Goal: Use online tool/utility: Utilize a website feature to perform a specific function

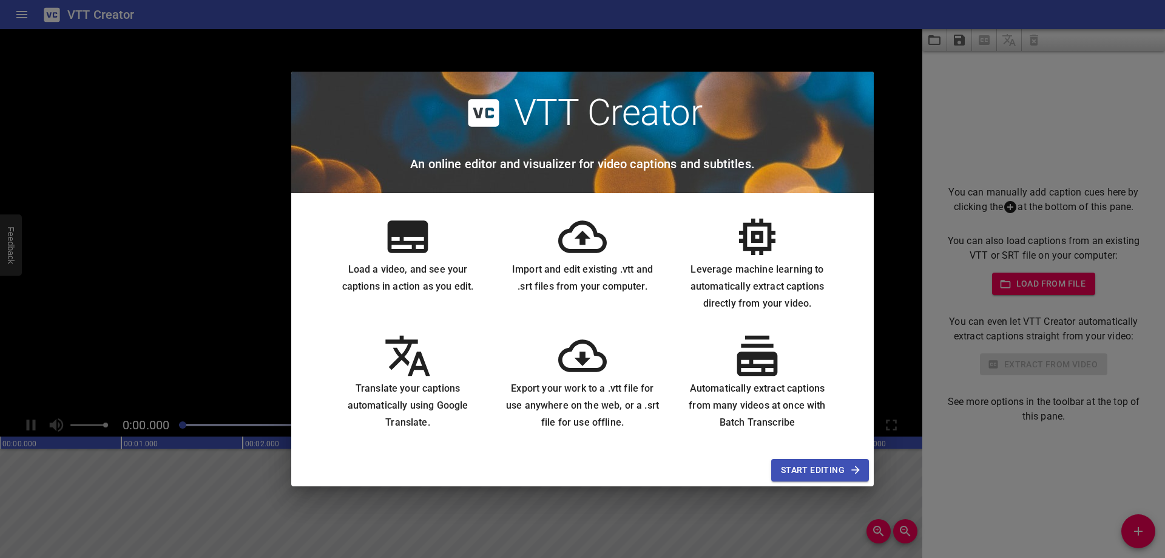
click at [843, 471] on span "Start Editing" at bounding box center [820, 469] width 78 height 15
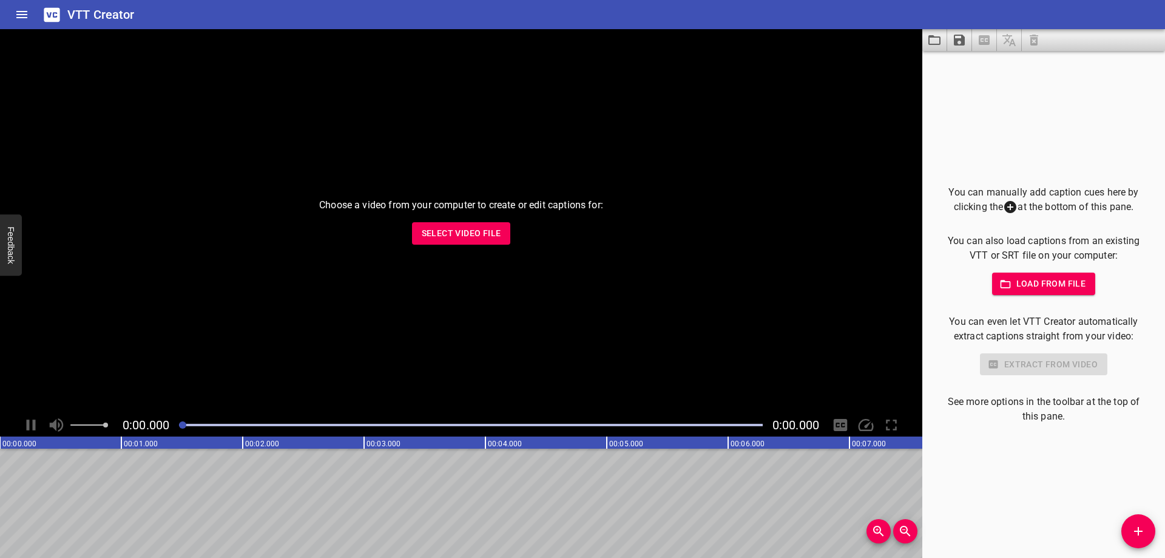
click at [1016, 283] on span "Load from file" at bounding box center [1044, 283] width 84 height 15
click at [474, 235] on span "Select Video File" at bounding box center [461, 233] width 79 height 15
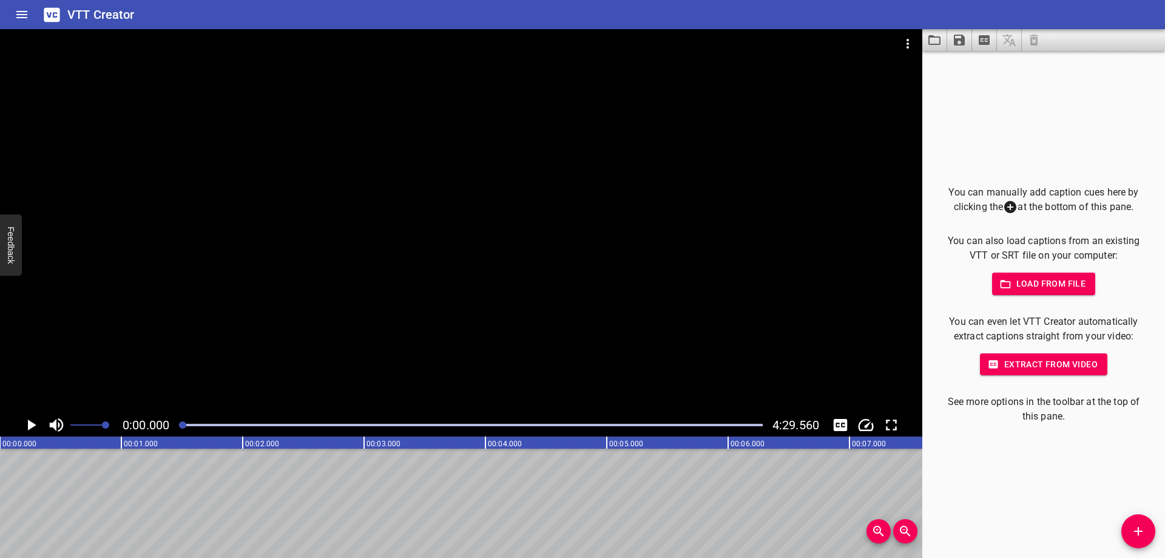
click at [32, 417] on icon "Play/Pause" at bounding box center [31, 425] width 18 height 18
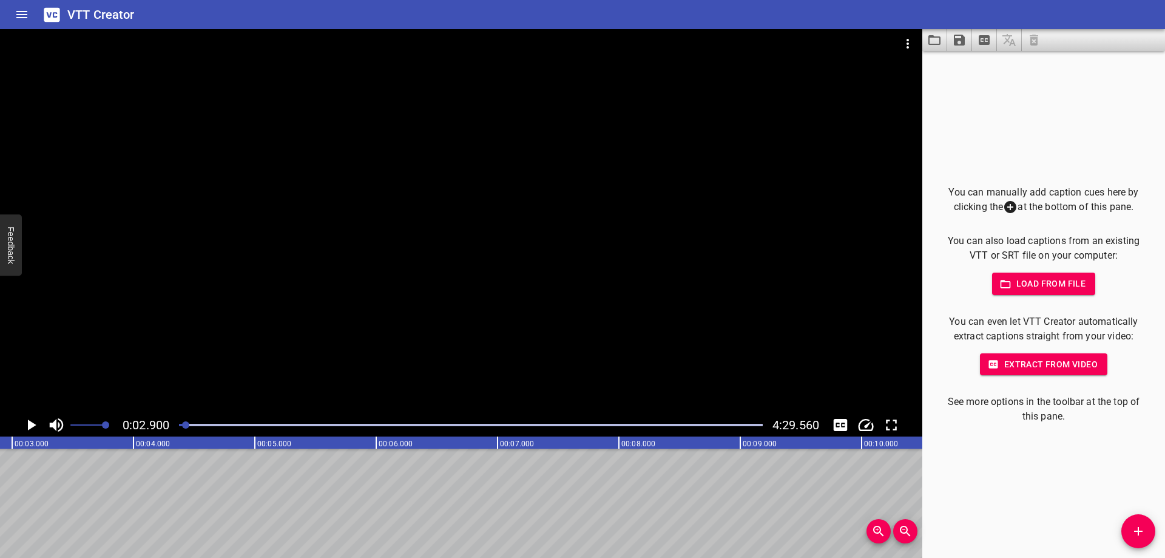
drag, startPoint x: 27, startPoint y: 473, endPoint x: 72, endPoint y: 474, distance: 45.5
drag, startPoint x: 83, startPoint y: 474, endPoint x: 64, endPoint y: 488, distance: 23.1
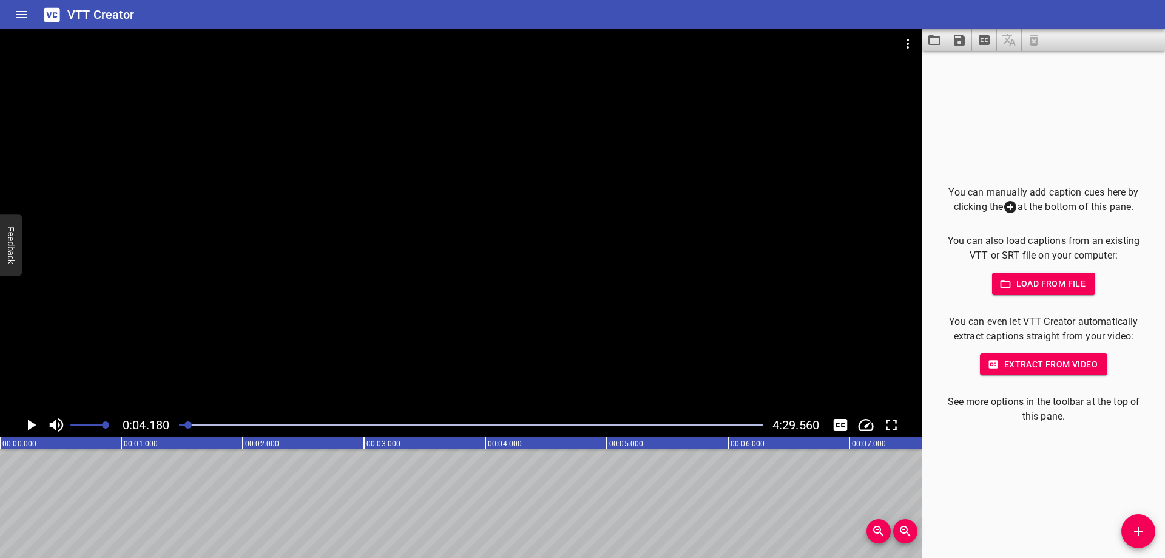
click at [32, 423] on icon "Play/Pause" at bounding box center [32, 424] width 8 height 11
click at [32, 423] on icon "Play/Pause" at bounding box center [31, 425] width 18 height 18
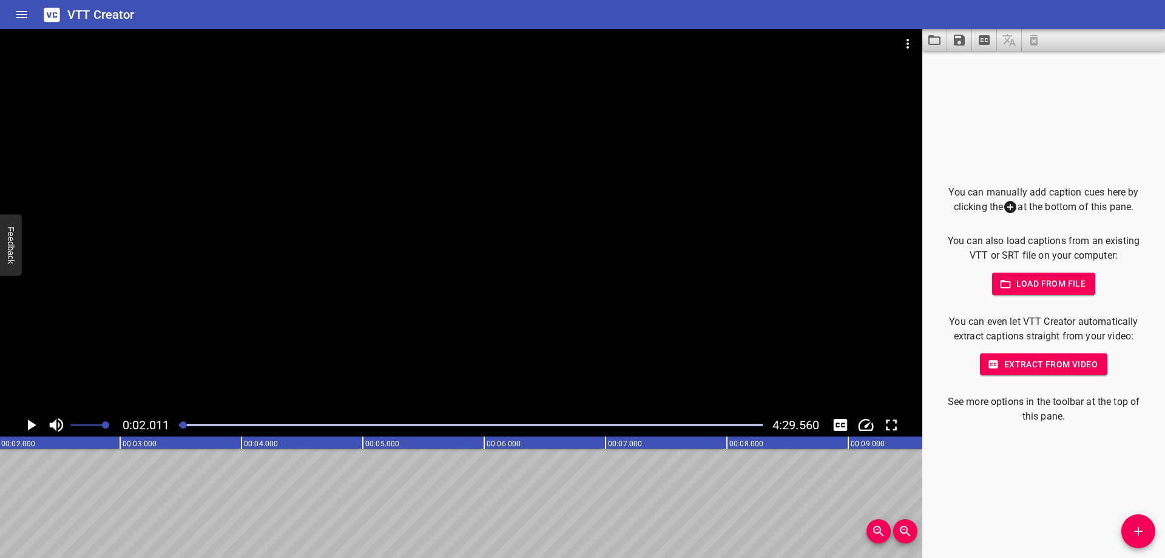
click at [32, 423] on icon "Play/Pause" at bounding box center [32, 424] width 8 height 11
click at [32, 423] on icon "Play/Pause" at bounding box center [31, 425] width 18 height 18
click at [1133, 522] on button "Add Cue" at bounding box center [1138, 531] width 34 height 34
